Goal: Information Seeking & Learning: Learn about a topic

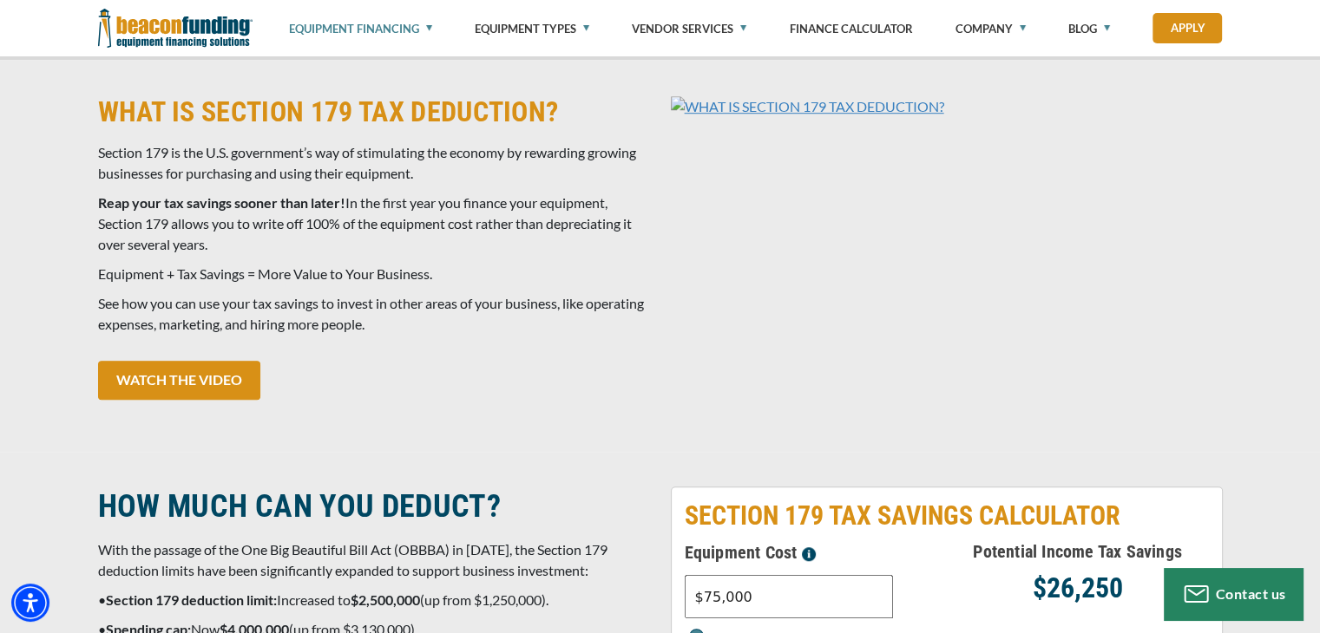
scroll to position [1261, 0]
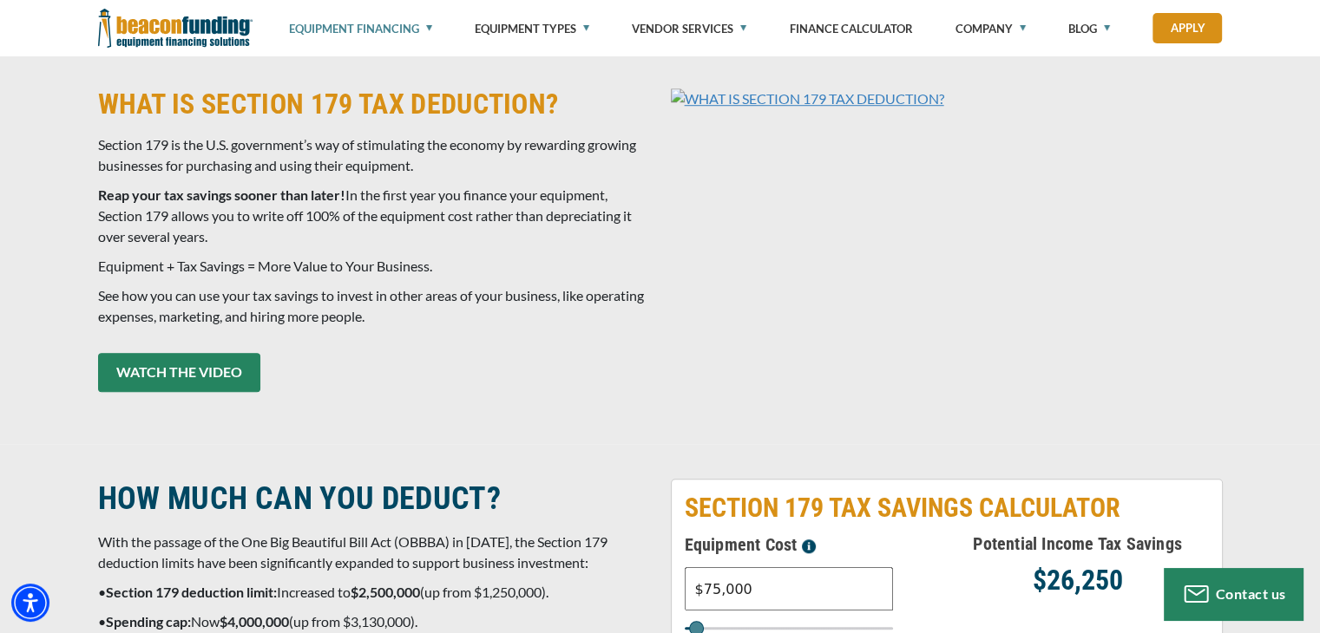
click at [194, 392] on link "WATCH THE VIDEO" at bounding box center [179, 372] width 162 height 39
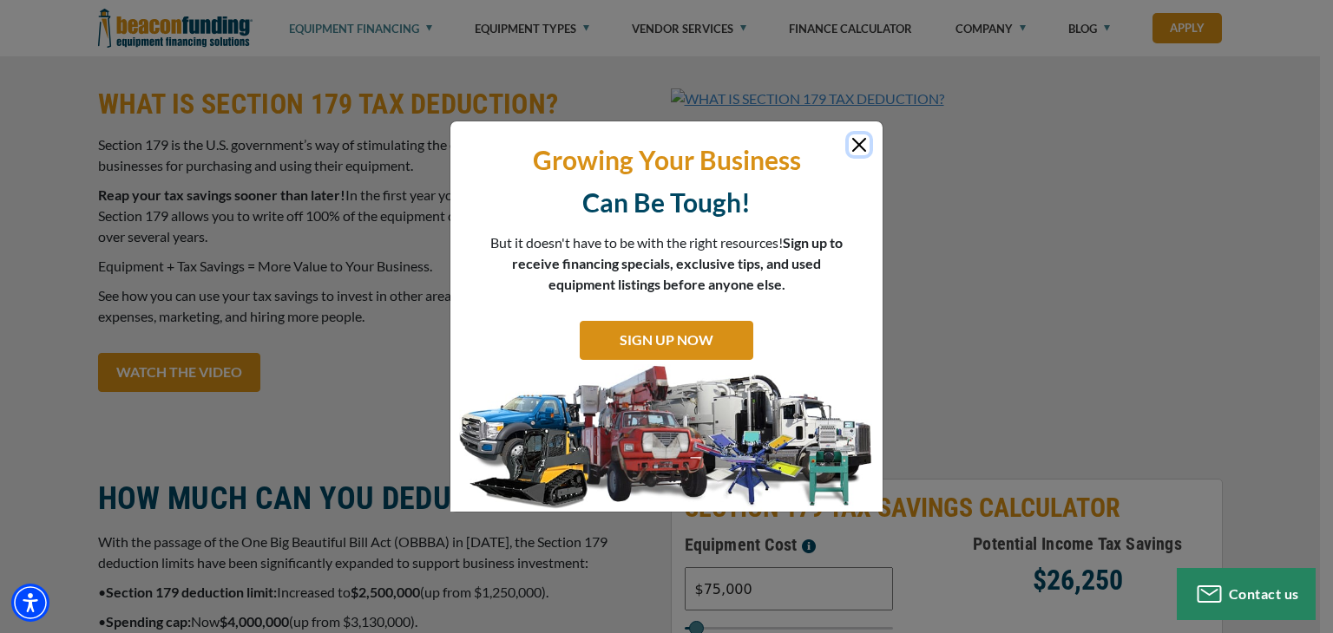
click at [858, 146] on button "Close" at bounding box center [859, 145] width 21 height 21
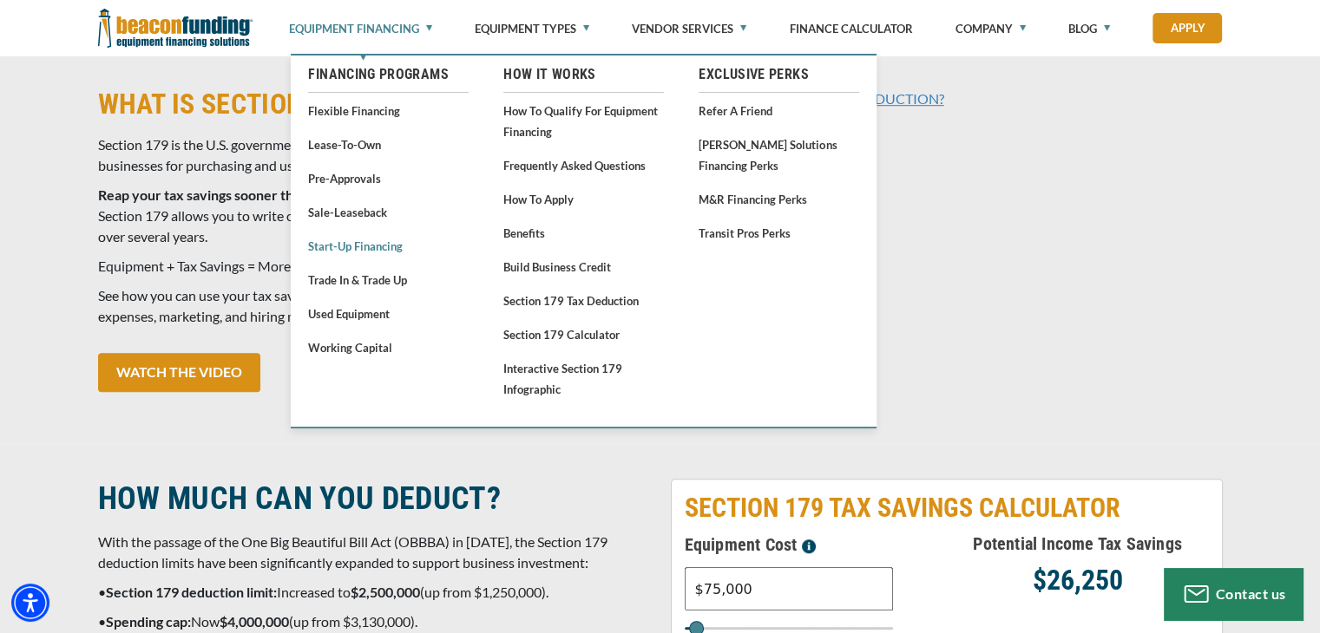
click at [378, 250] on link "Start-Up Financing" at bounding box center [388, 246] width 161 height 22
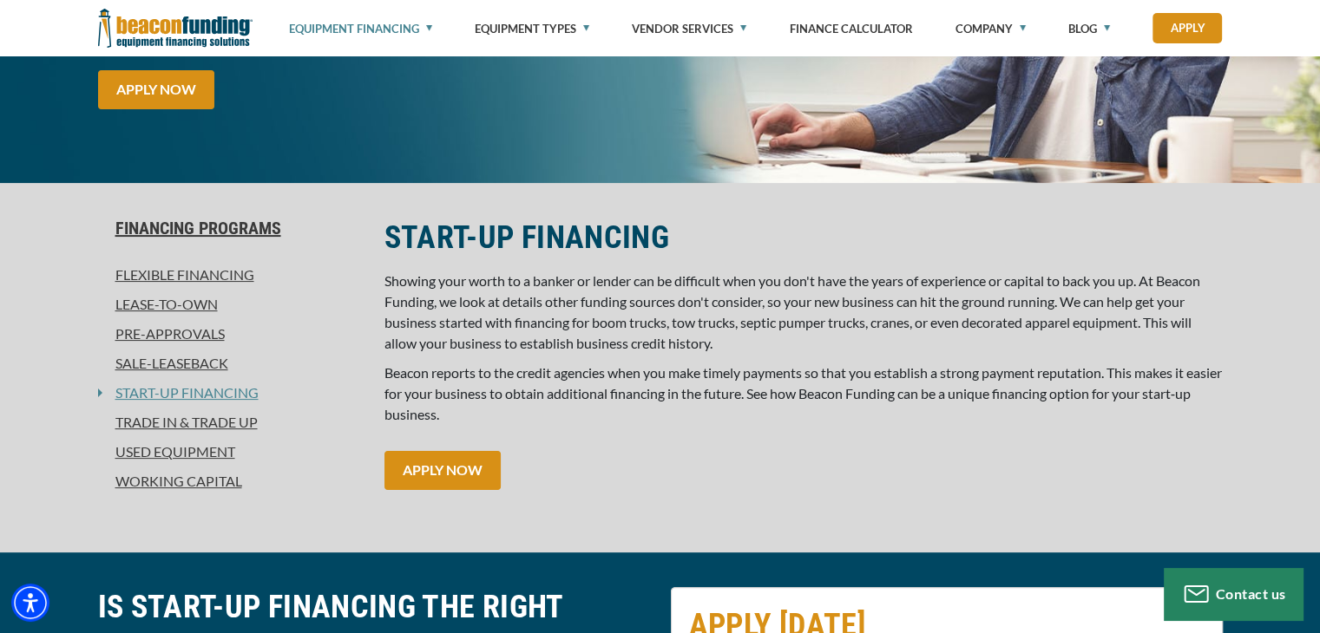
scroll to position [313, 0]
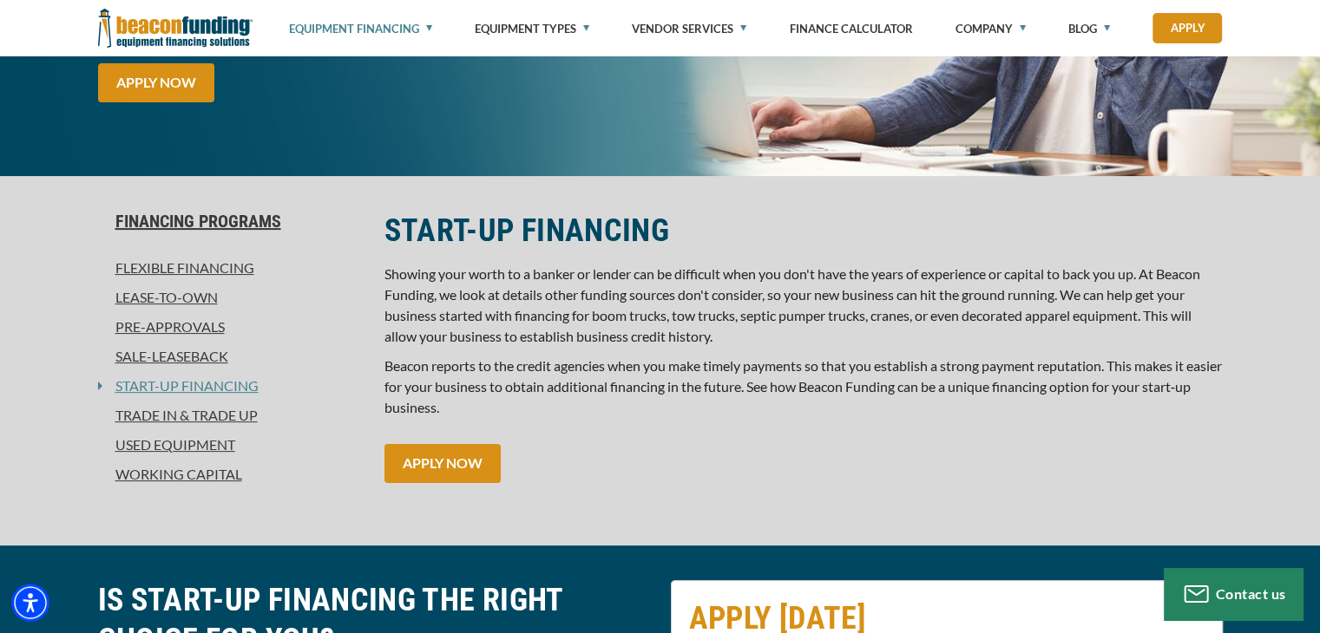
click at [184, 448] on link "Used Equipment" at bounding box center [231, 445] width 266 height 21
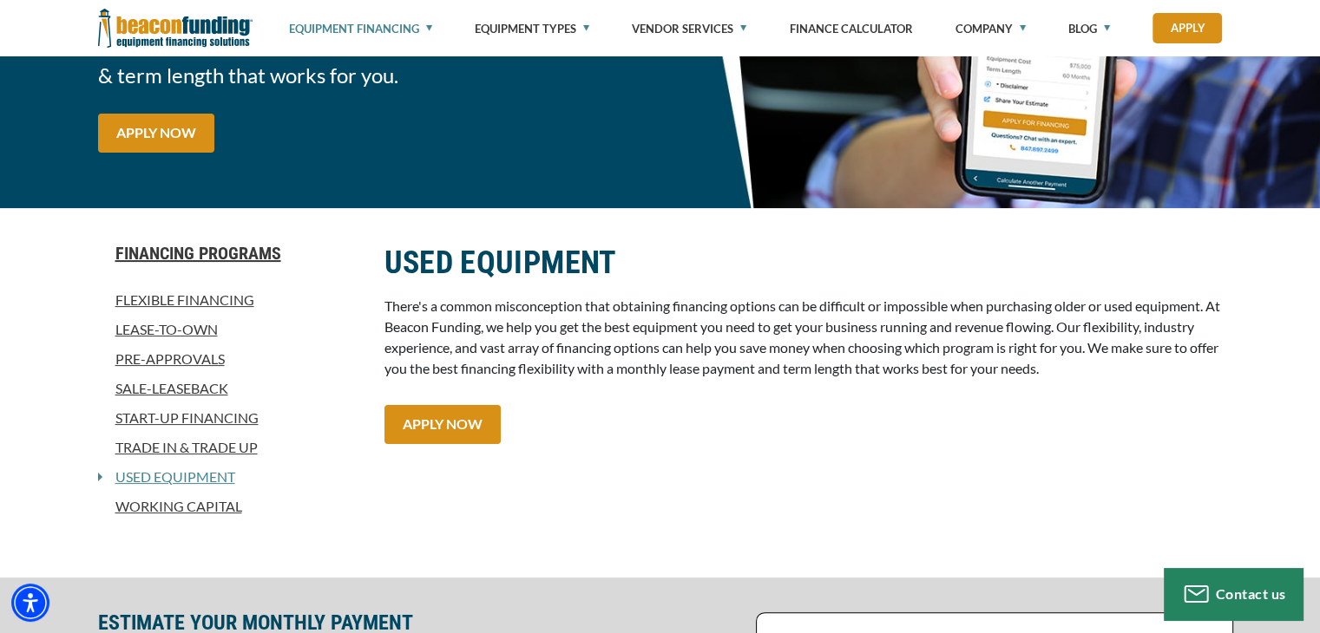
scroll to position [267, 0]
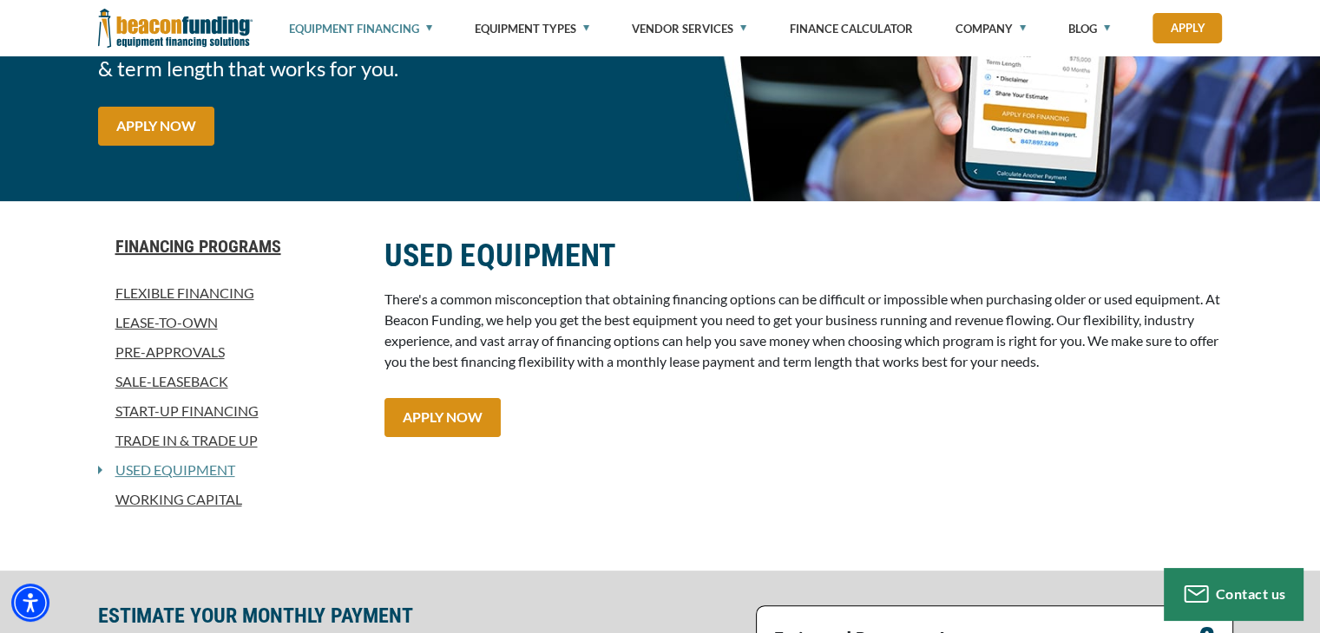
click at [192, 347] on link "Pre-approvals" at bounding box center [231, 352] width 266 height 21
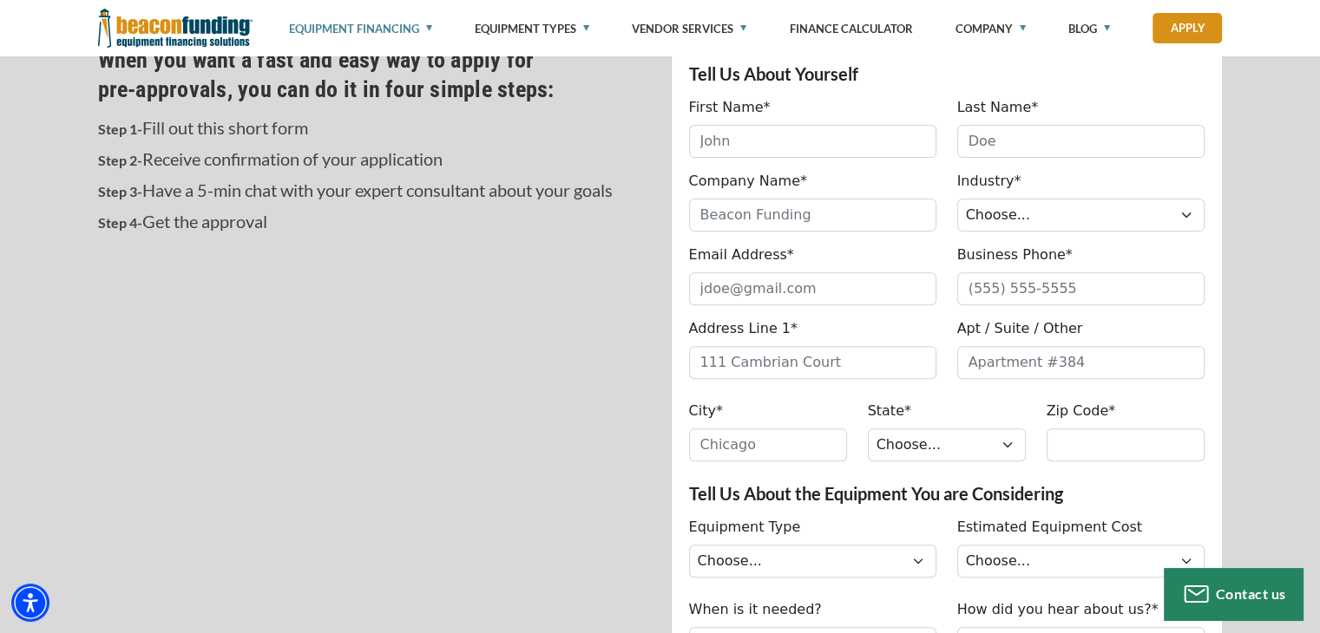
scroll to position [590, 0]
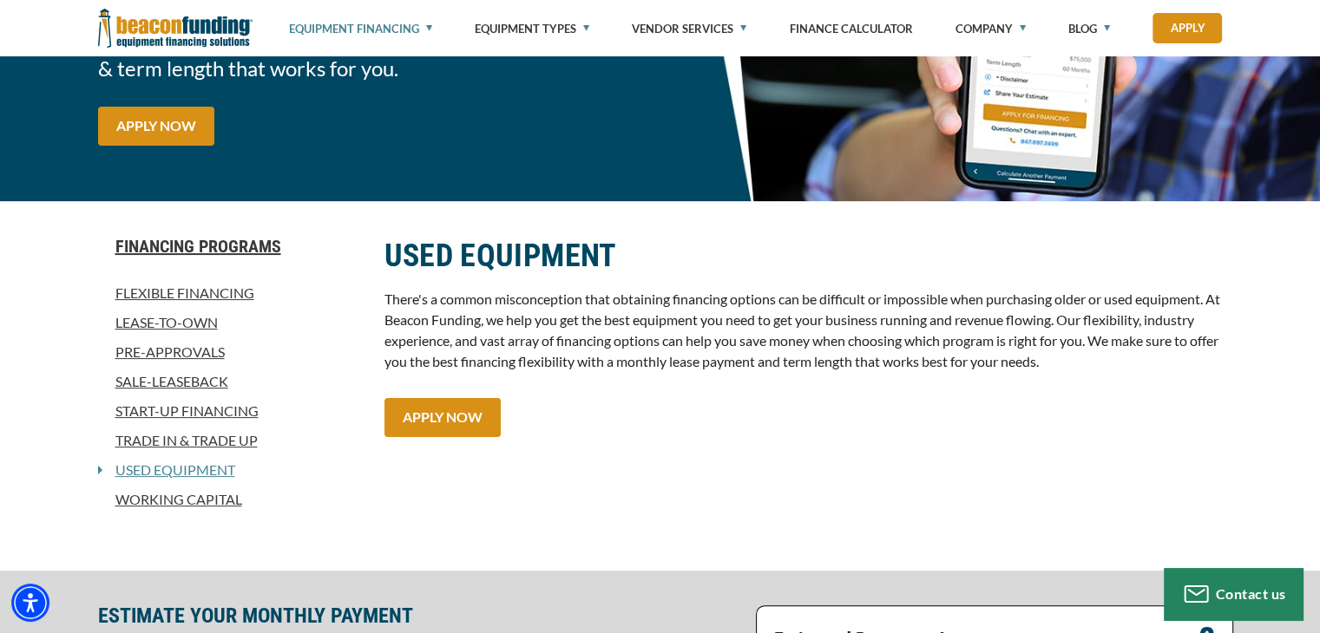
click at [149, 293] on link "Flexible Financing" at bounding box center [231, 293] width 266 height 21
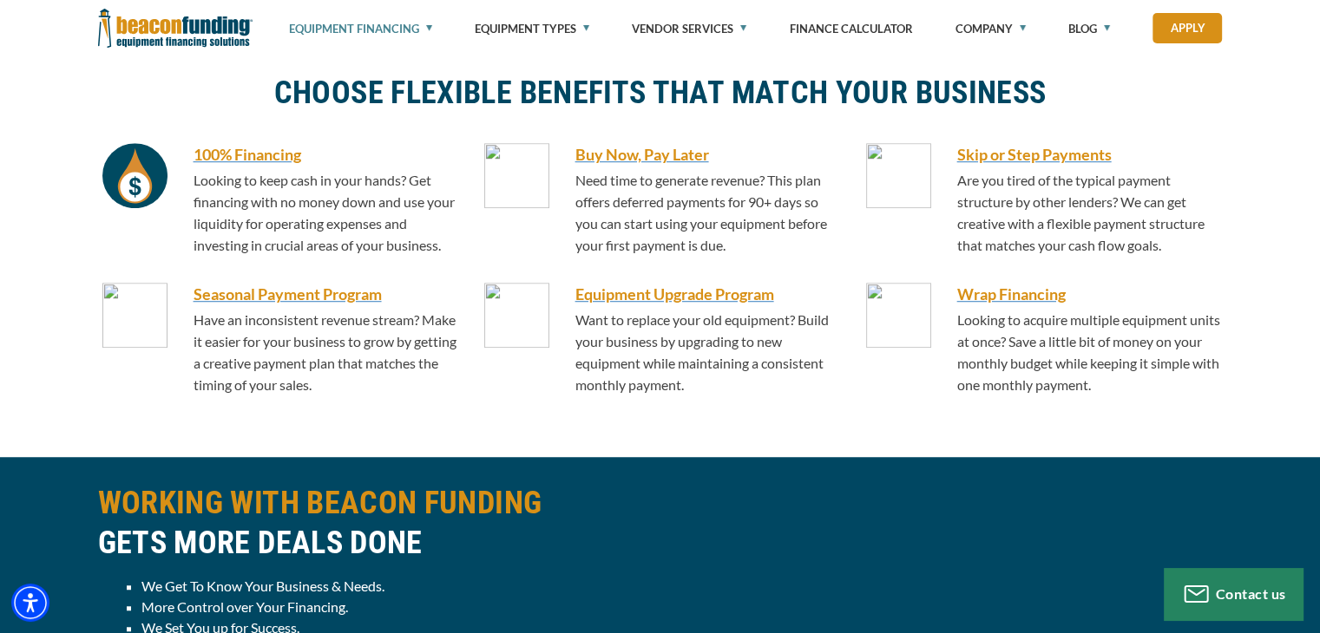
scroll to position [1180, 0]
